Goal: Navigation & Orientation: Find specific page/section

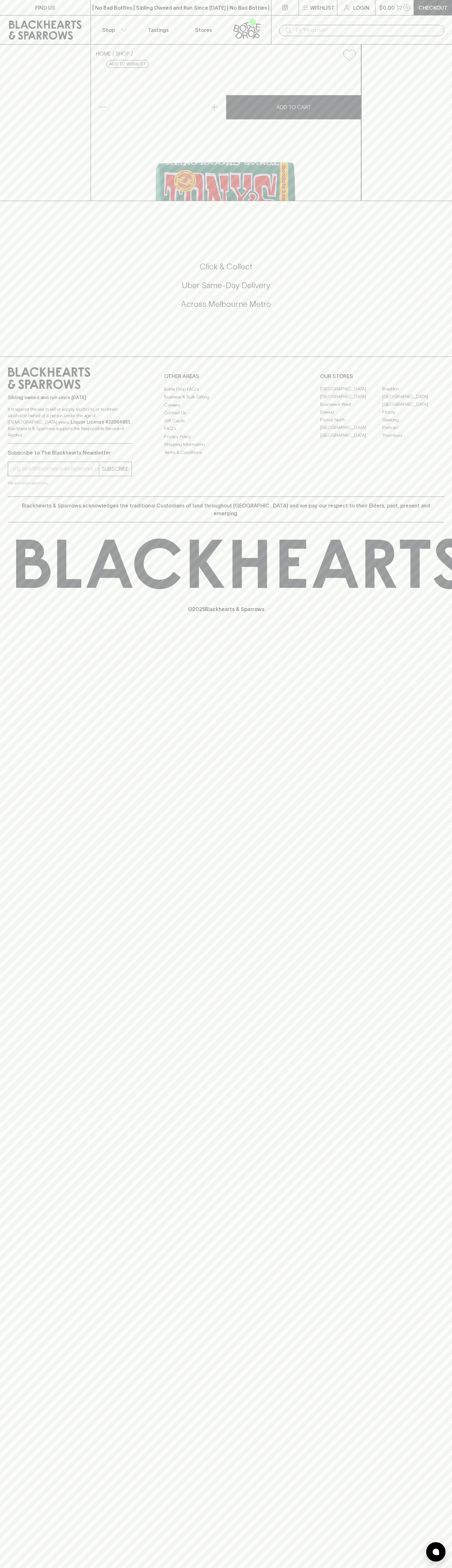
click at [202, 31] on p "Stores" at bounding box center [203, 30] width 17 height 8
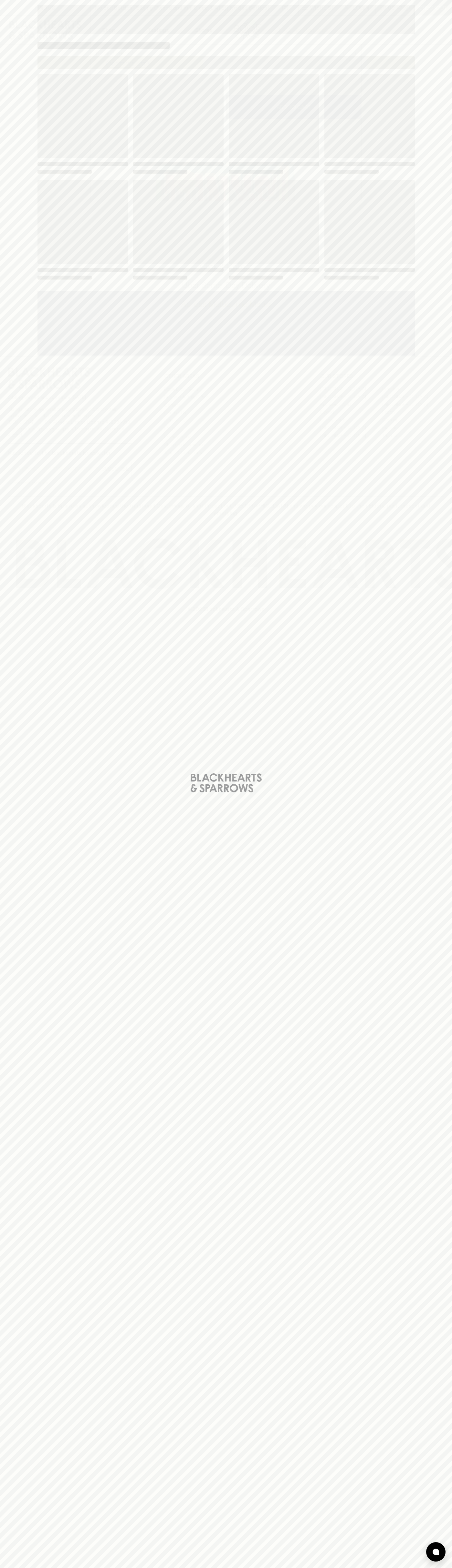
click at [447, 859] on div "Loading" at bounding box center [226, 784] width 452 height 1568
click at [345, 1567] on html "FIND US | No Bad Bottles | Sibling Owned and Run Since [DATE] | No Bad Bottles …" at bounding box center [226, 784] width 452 height 1568
click at [15, 821] on div "Loading" at bounding box center [226, 784] width 452 height 1568
